Goal: Task Accomplishment & Management: Use online tool/utility

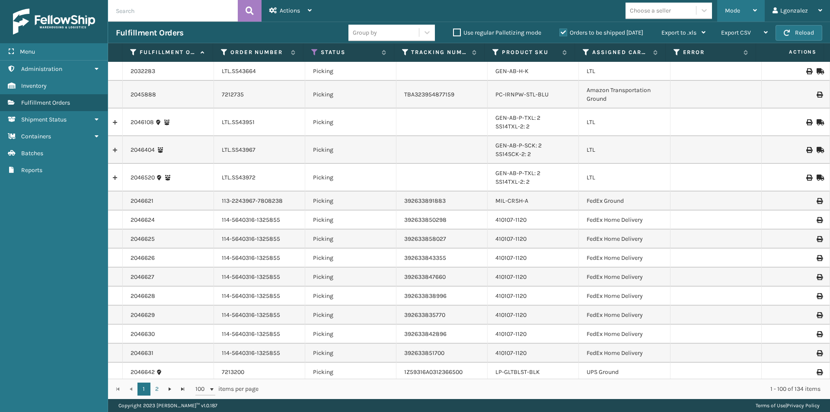
click at [757, 9] on icon at bounding box center [755, 10] width 4 height 6
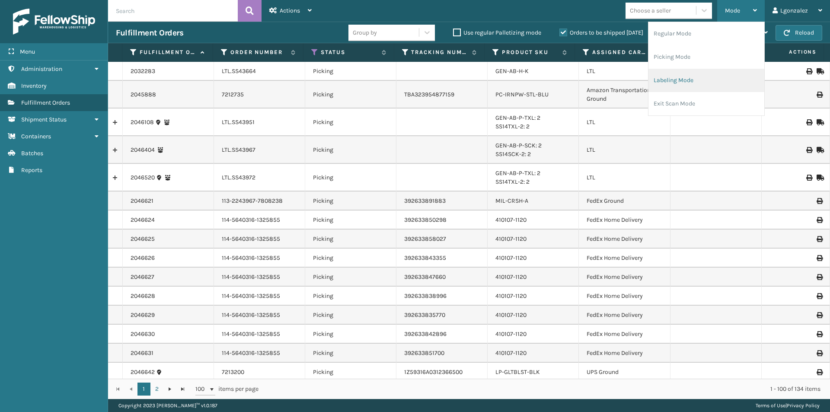
click at [687, 80] on li "Labeling Mode" at bounding box center [707, 80] width 116 height 23
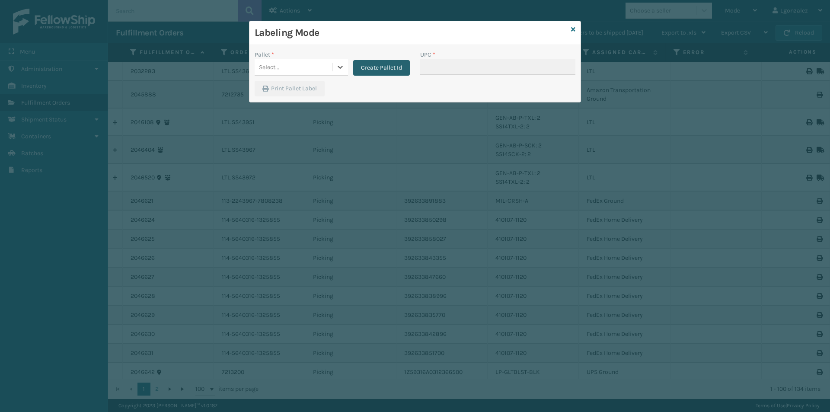
click at [398, 70] on button "Create Pallet Id" at bounding box center [381, 68] width 57 height 16
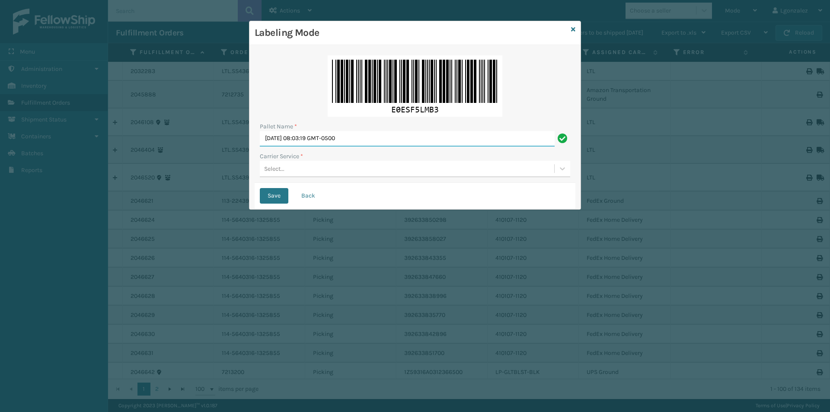
drag, startPoint x: 368, startPoint y: 132, endPoint x: 224, endPoint y: 131, distance: 144.0
click at [224, 131] on div "Labeling Mode Pallet Name * [DATE] 08:03:19 GMT-0500 Carrier Service * Select..…" at bounding box center [415, 206] width 830 height 412
type input "TRINTY AVE"
click at [320, 171] on div "Select..." at bounding box center [407, 169] width 295 height 14
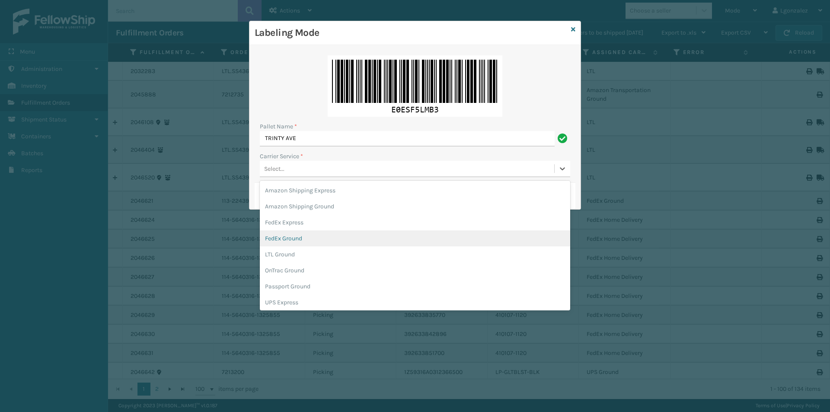
click at [316, 235] on div "FedEx Ground" at bounding box center [415, 239] width 311 height 16
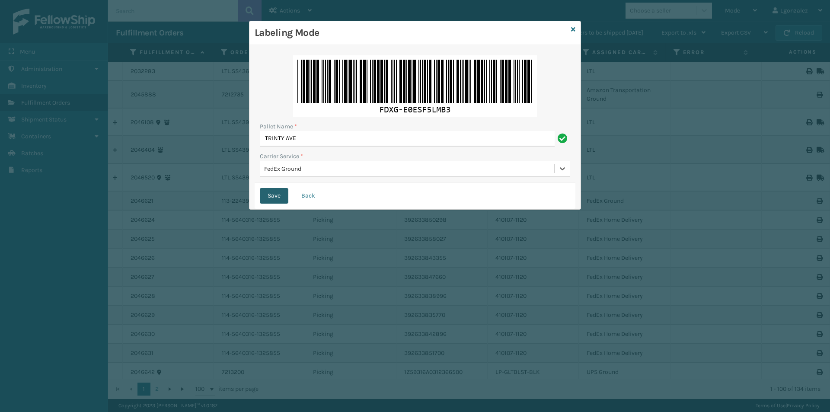
click at [279, 196] on button "Save" at bounding box center [274, 196] width 29 height 16
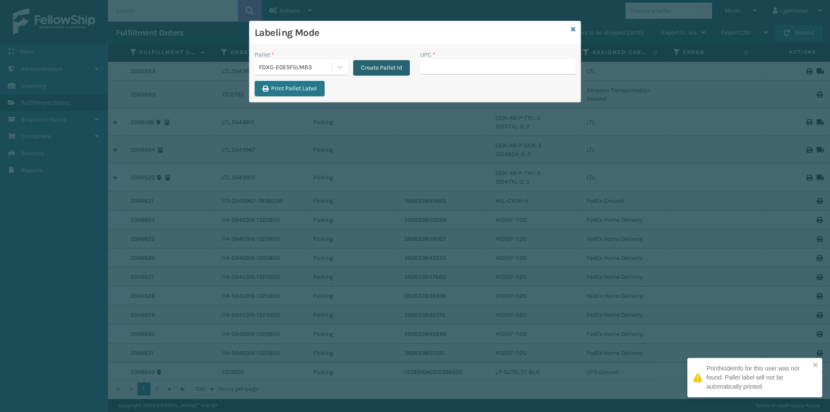
click at [380, 63] on button "Create Pallet Id" at bounding box center [381, 68] width 57 height 16
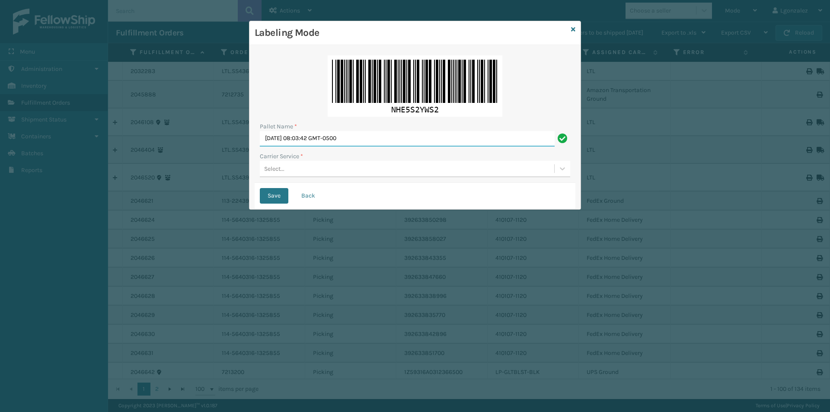
drag, startPoint x: 380, startPoint y: 140, endPoint x: 195, endPoint y: 139, distance: 184.7
click at [195, 139] on div "Labeling Mode Pallet Name * [DATE] 08:03:42 GMT-0500 Carrier Service * Select..…" at bounding box center [415, 206] width 830 height 412
type input "TRINTY AVE"
click at [320, 172] on div "Select..." at bounding box center [407, 169] width 295 height 14
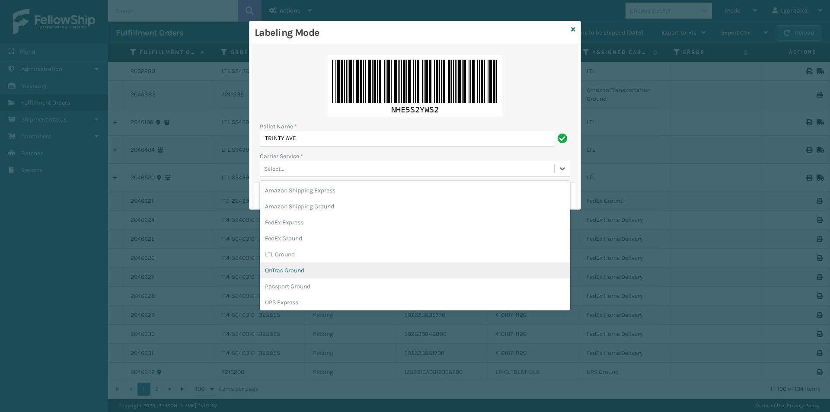
scroll to position [50, 0]
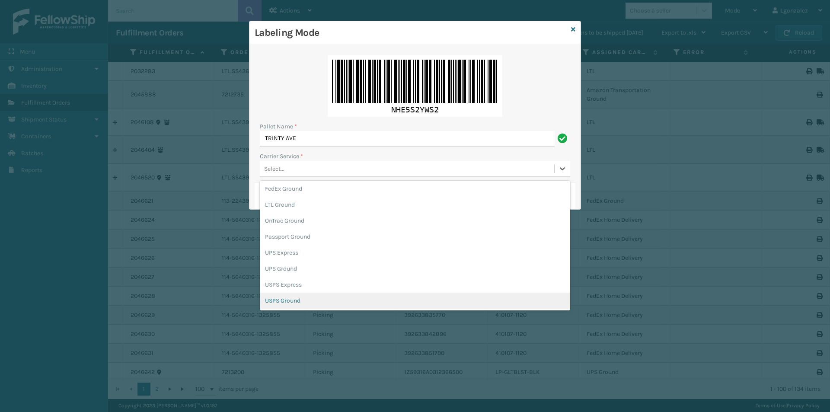
click at [310, 299] on div "USPS Ground" at bounding box center [415, 301] width 311 height 16
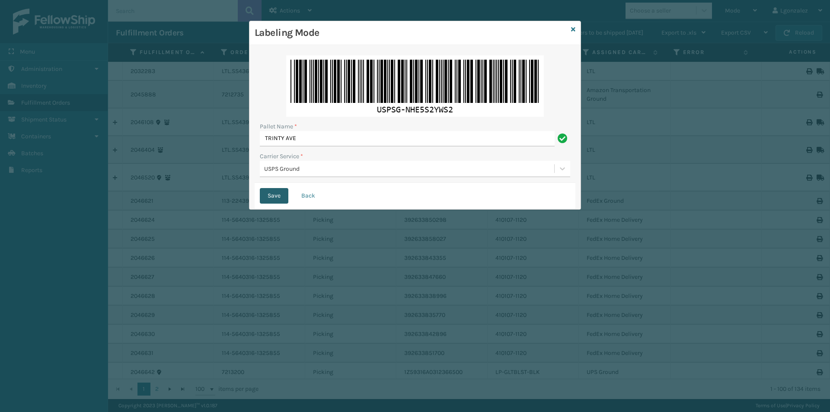
click at [276, 199] on button "Save" at bounding box center [274, 196] width 29 height 16
